Goal: Task Accomplishment & Management: Use online tool/utility

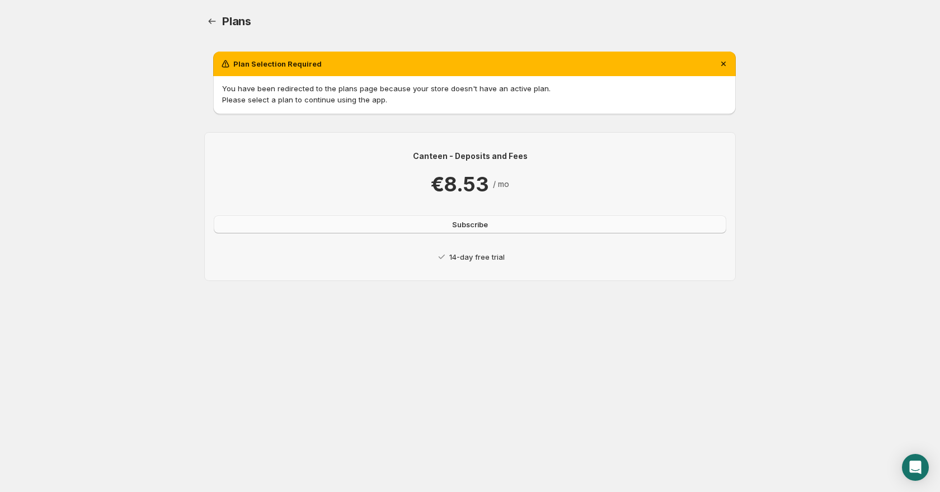
click at [440, 223] on button "Subscribe" at bounding box center [470, 224] width 512 height 18
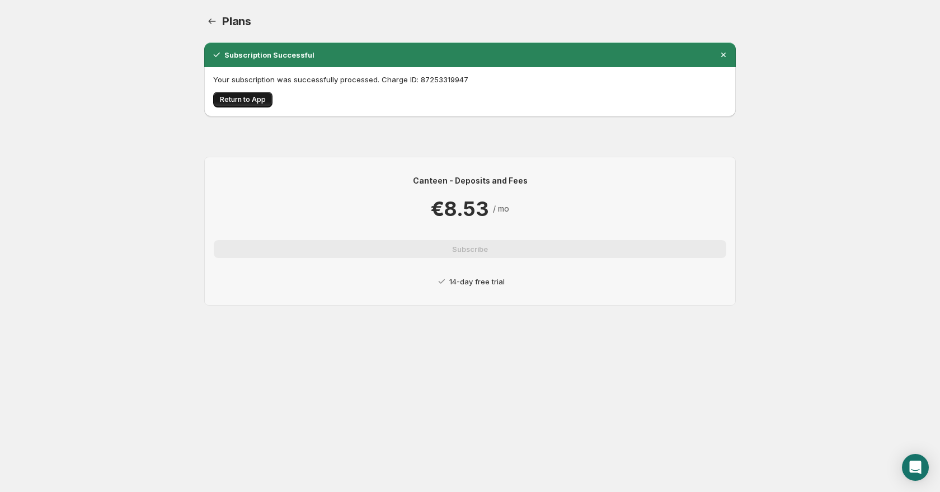
click at [237, 101] on span "Return to App" at bounding box center [243, 99] width 46 height 9
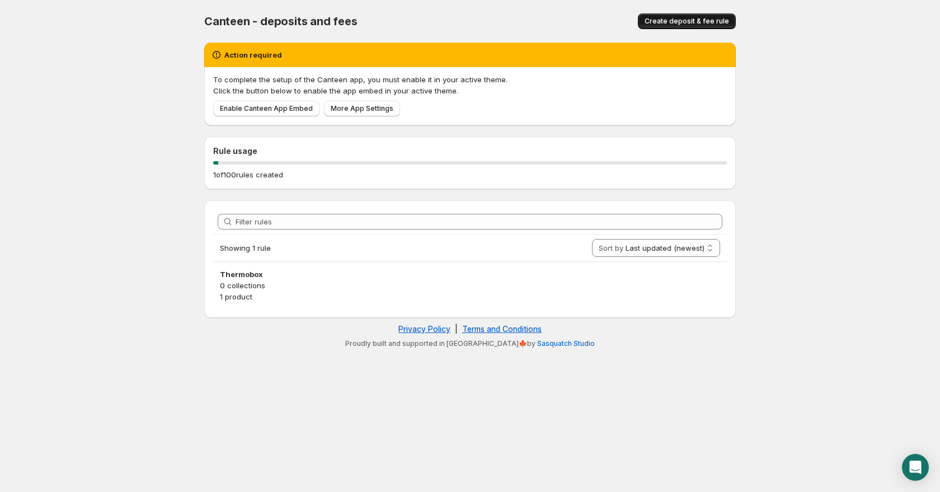
click at [679, 23] on span "Create deposit & fee rule" at bounding box center [686, 21] width 84 height 9
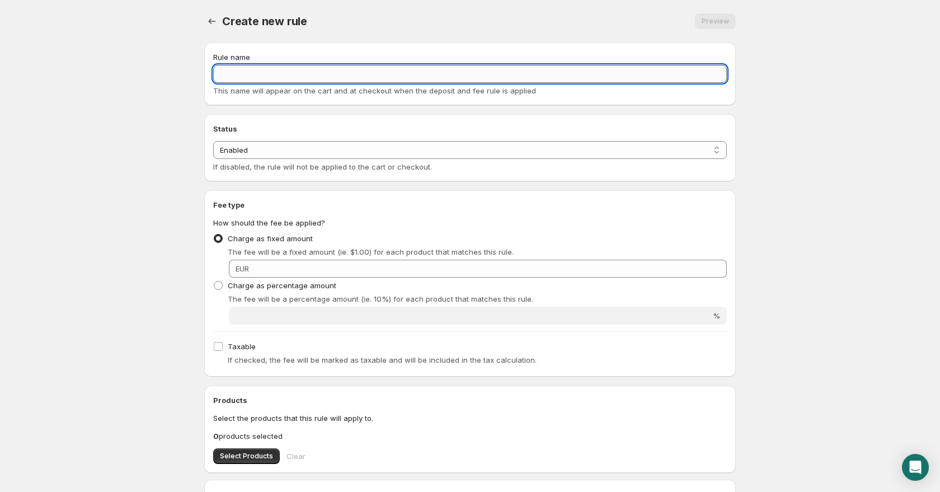
click at [382, 79] on input "Rule name" at bounding box center [470, 74] width 514 height 18
type input "Thermoverpackung"
click at [457, 141] on select "Enabled Disabled" at bounding box center [470, 150] width 514 height 18
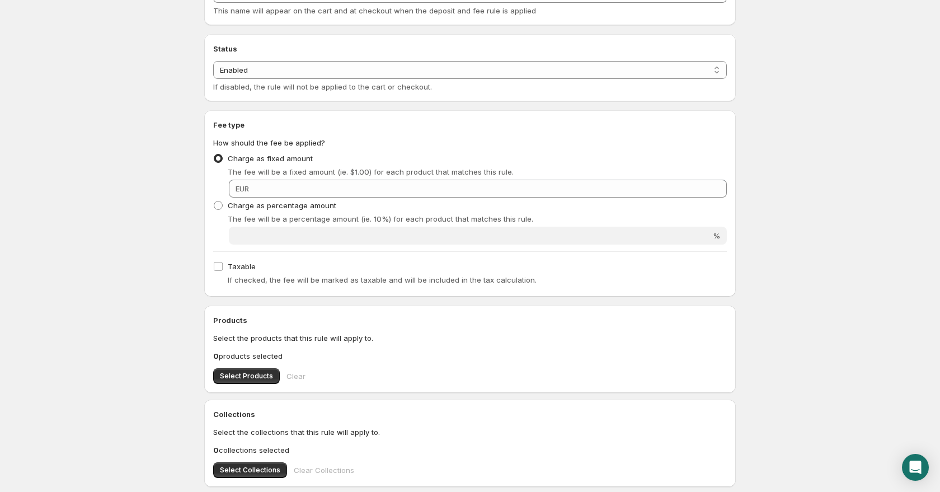
scroll to position [81, 0]
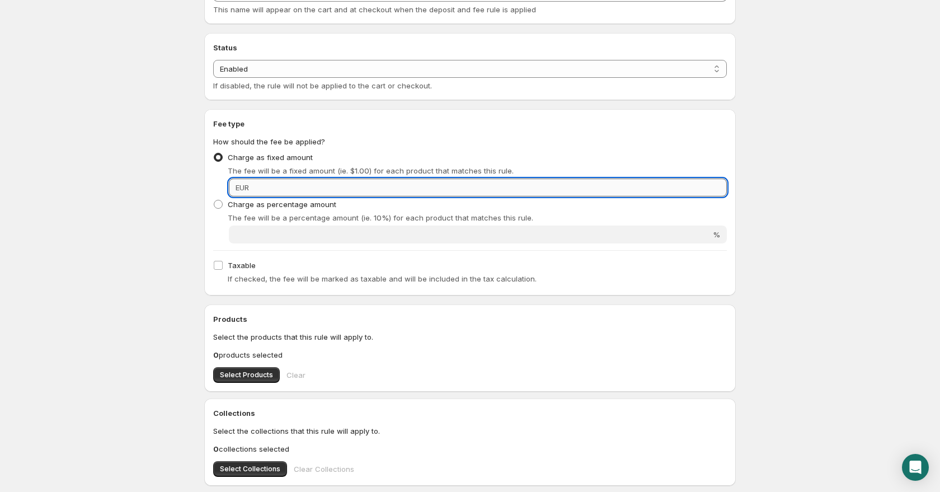
click at [266, 184] on input "Fixed amount" at bounding box center [489, 187] width 474 height 18
click at [286, 185] on input "Fixed amount" at bounding box center [489, 187] width 474 height 18
type input "4.99"
click at [787, 209] on body "Home Help Thermoverpackung. This page is ready Thermoverpackung Preview More ac…" at bounding box center [470, 165] width 940 height 492
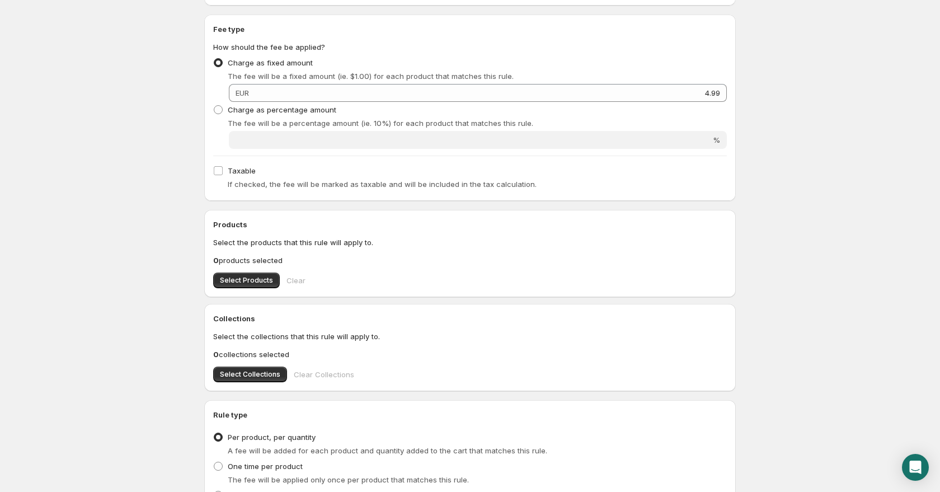
scroll to position [182, 0]
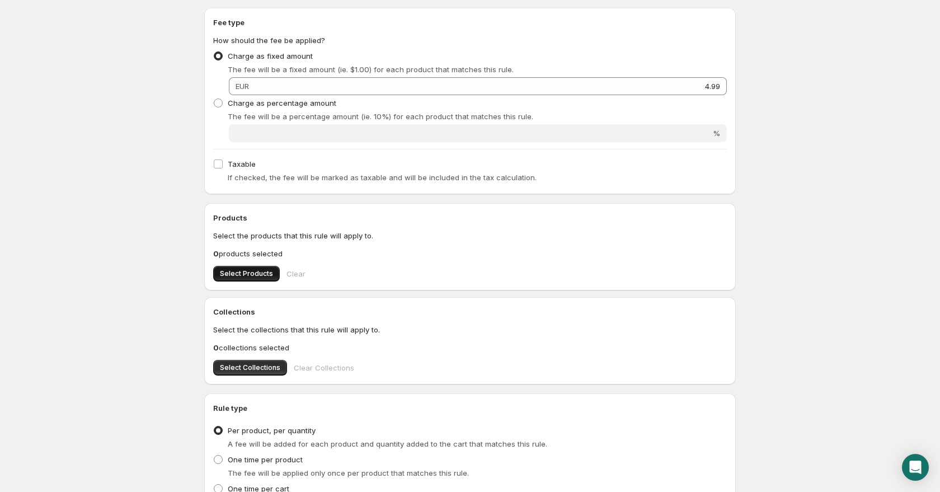
click at [251, 280] on button "Select Products" at bounding box center [246, 274] width 67 height 16
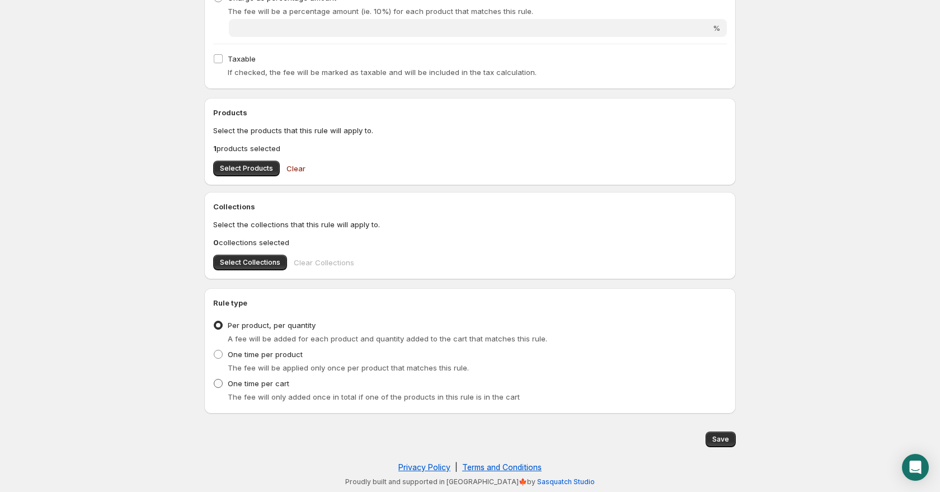
click at [270, 389] on label "One time per cart" at bounding box center [251, 383] width 76 height 16
click at [214, 379] on input "One time per cart" at bounding box center [214, 379] width 1 height 1
radio input "true"
click at [718, 438] on span "Save" at bounding box center [720, 439] width 17 height 9
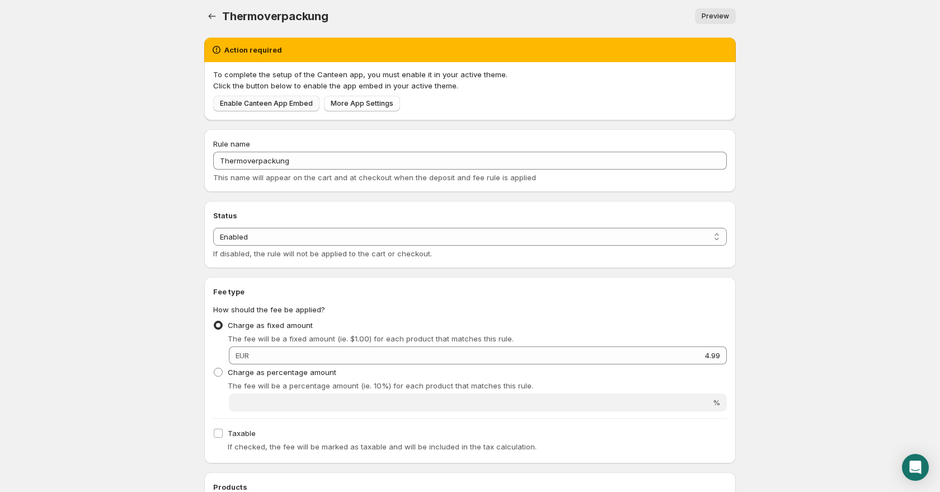
scroll to position [10, 0]
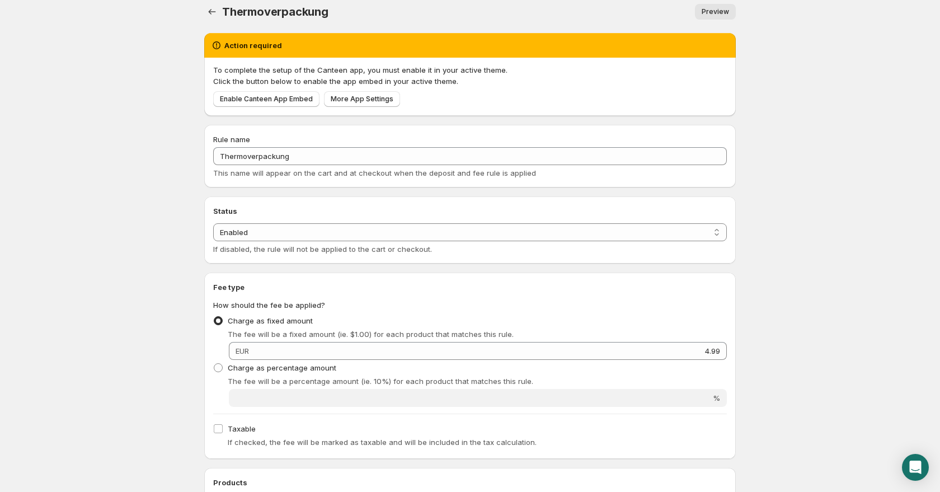
click at [284, 109] on div "To complete the setup of the Canteen app, you must enable it in your active the…" at bounding box center [469, 87] width 531 height 58
click at [283, 96] on span "Enable Canteen App Embed" at bounding box center [266, 99] width 93 height 9
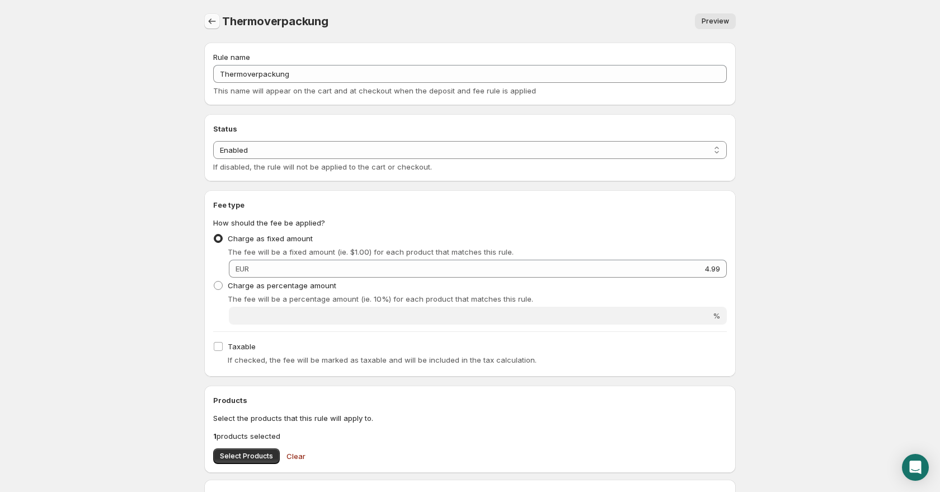
click at [216, 21] on icon "Settings" at bounding box center [211, 21] width 11 height 11
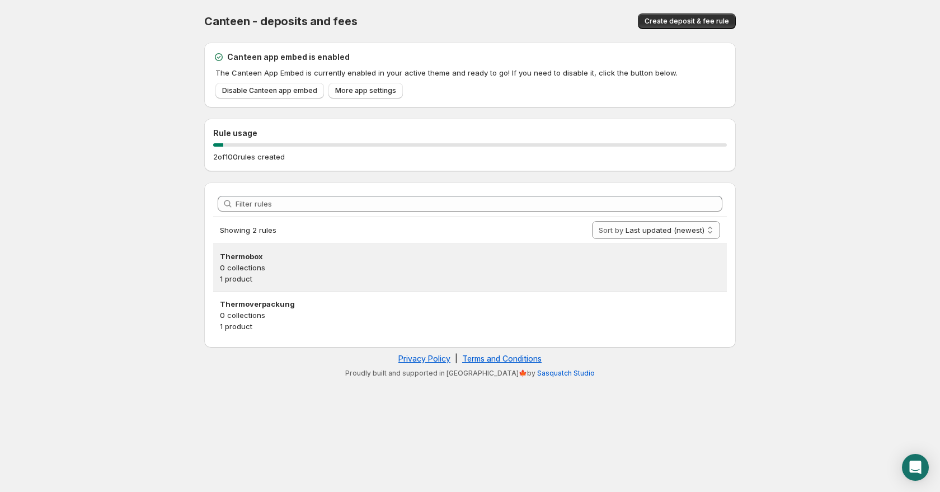
click at [289, 265] on p "0 collections" at bounding box center [470, 267] width 500 height 11
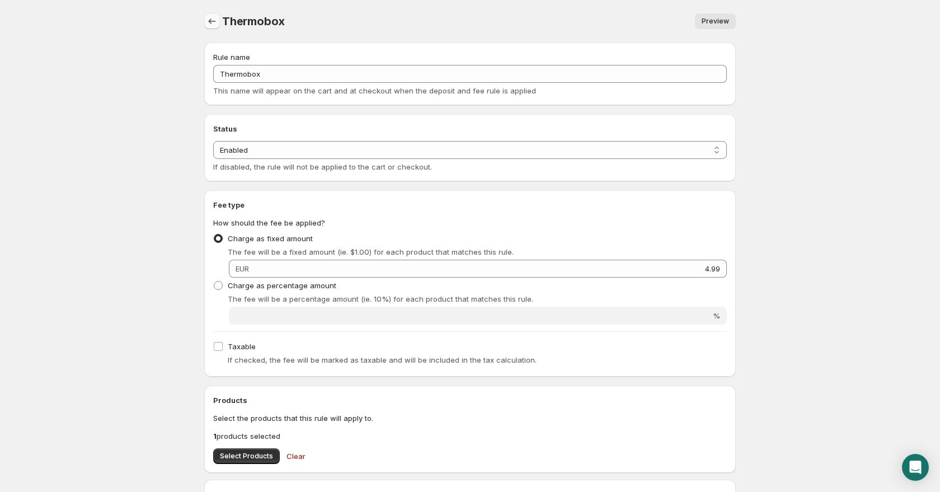
click at [216, 23] on icon "Settings" at bounding box center [211, 21] width 11 height 11
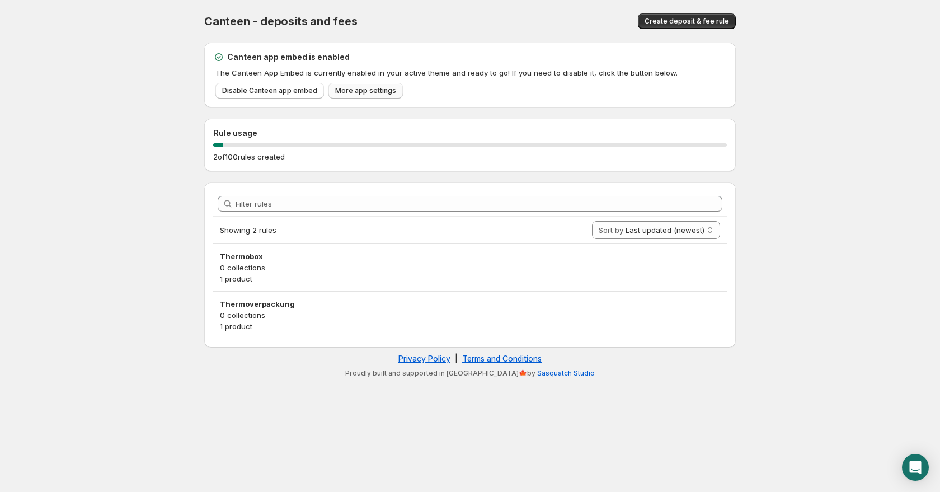
click at [369, 91] on span "More app settings" at bounding box center [365, 90] width 61 height 9
